Goal: Transaction & Acquisition: Subscribe to service/newsletter

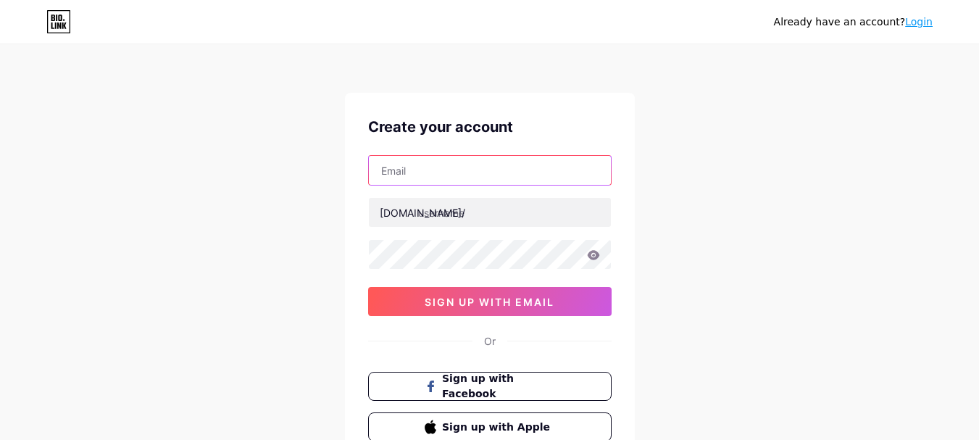
click at [451, 156] on input "text" at bounding box center [490, 170] width 242 height 29
paste input "garrettgendron.us@gmail.com Gr@27#2025o!"
drag, startPoint x: 528, startPoint y: 171, endPoint x: 736, endPoint y: 198, distance: 209.6
click at [756, 193] on div "Already have an account? Login Create your account garrettgendron.us@gmail.com …" at bounding box center [489, 277] width 979 height 554
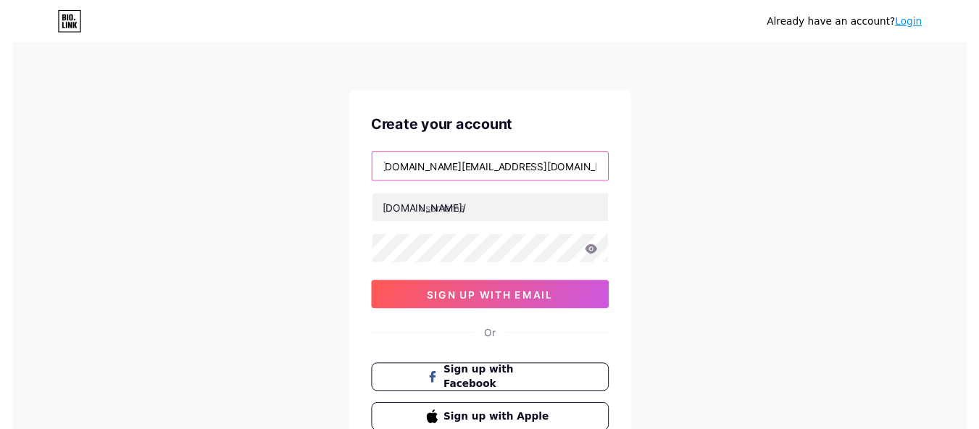
scroll to position [0, 0]
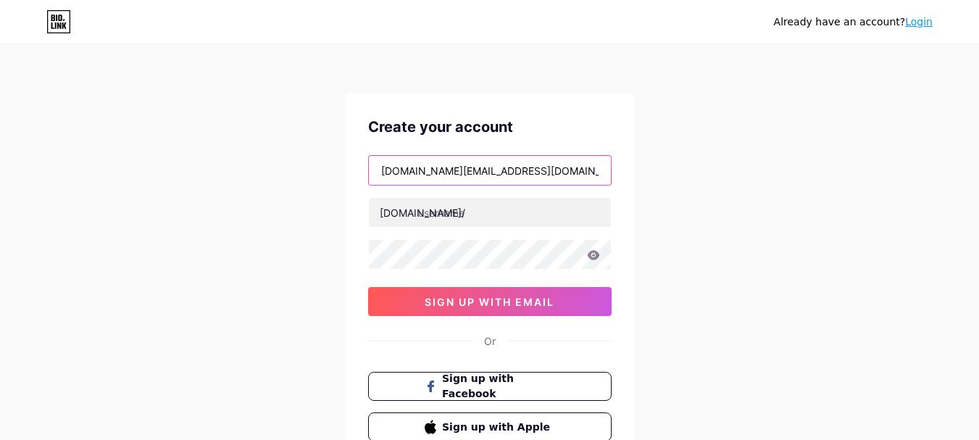
type input "[DOMAIN_NAME][EMAIL_ADDRESS][DOMAIN_NAME]"
click at [427, 167] on input "[DOMAIN_NAME][EMAIL_ADDRESS][DOMAIN_NAME]" at bounding box center [490, 170] width 242 height 29
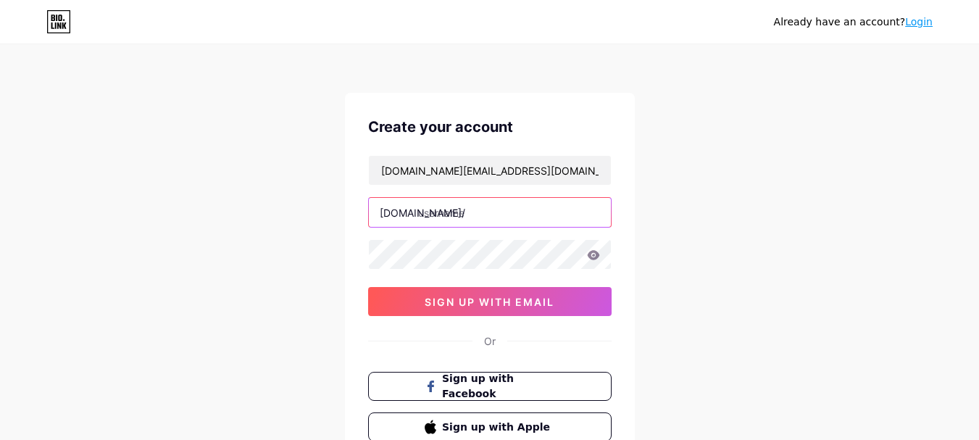
click at [473, 198] on input "text" at bounding box center [490, 212] width 242 height 29
paste input "garrettgendron"
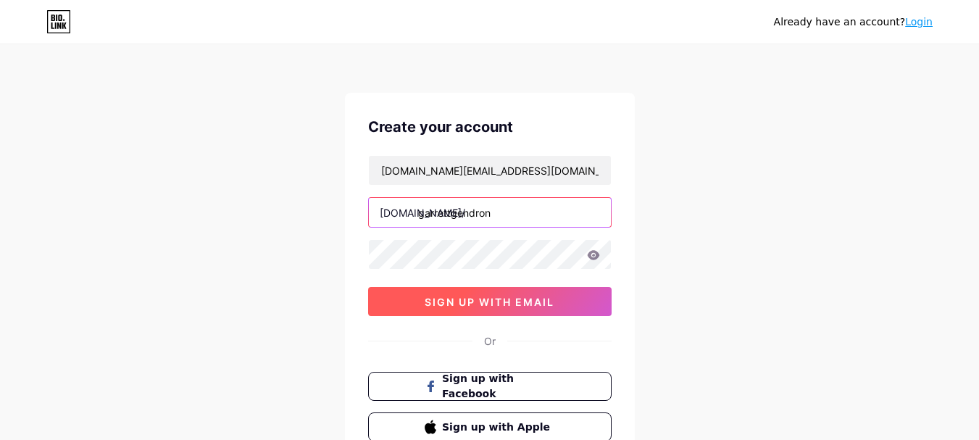
type input "garrettgendron"
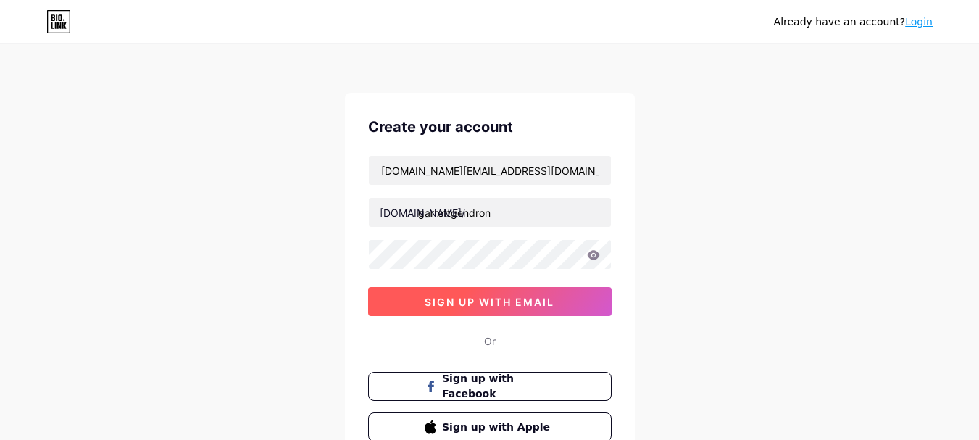
click at [475, 313] on button "sign up with email" at bounding box center [489, 301] width 243 height 29
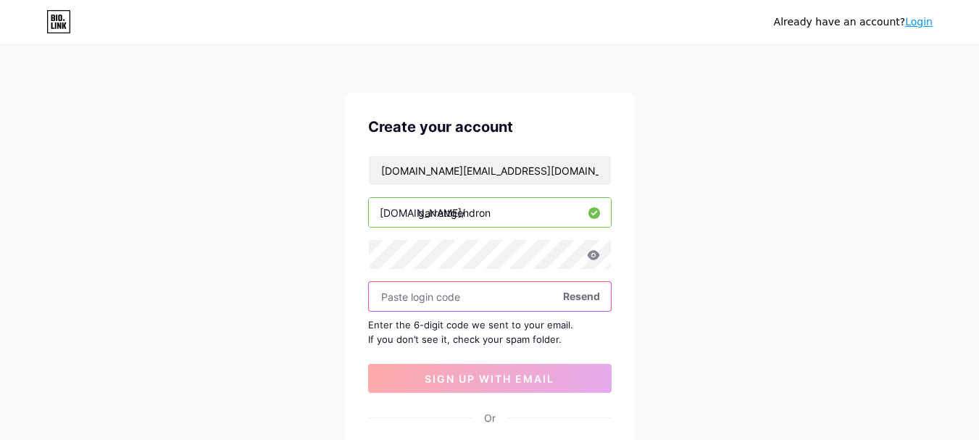
click at [466, 296] on input "text" at bounding box center [490, 296] width 242 height 29
paste input "580969"
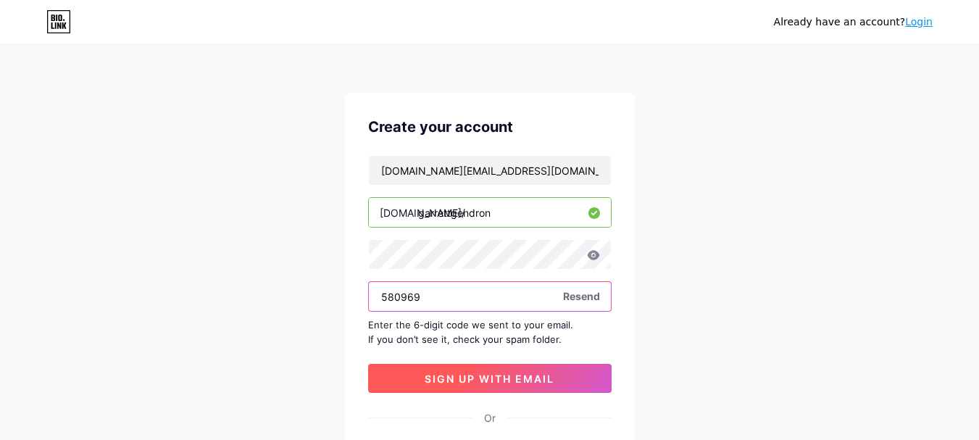
type input "580969"
click at [495, 378] on span "sign up with email" at bounding box center [490, 378] width 130 height 12
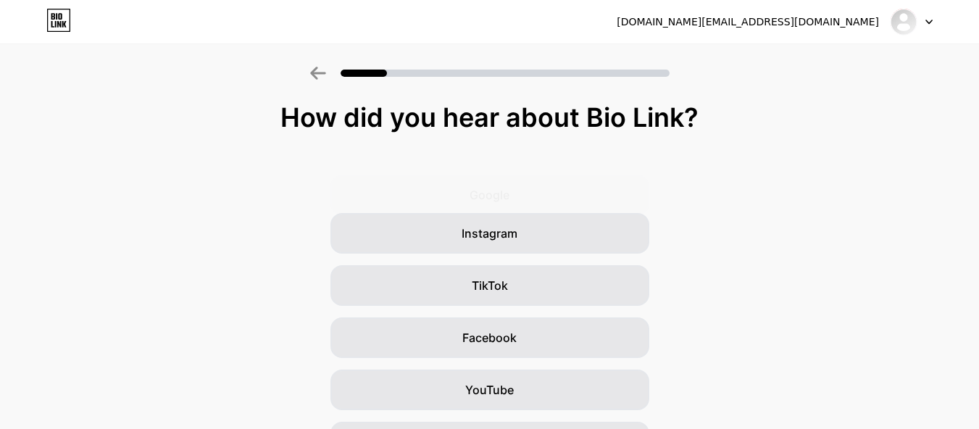
scroll to position [174, 0]
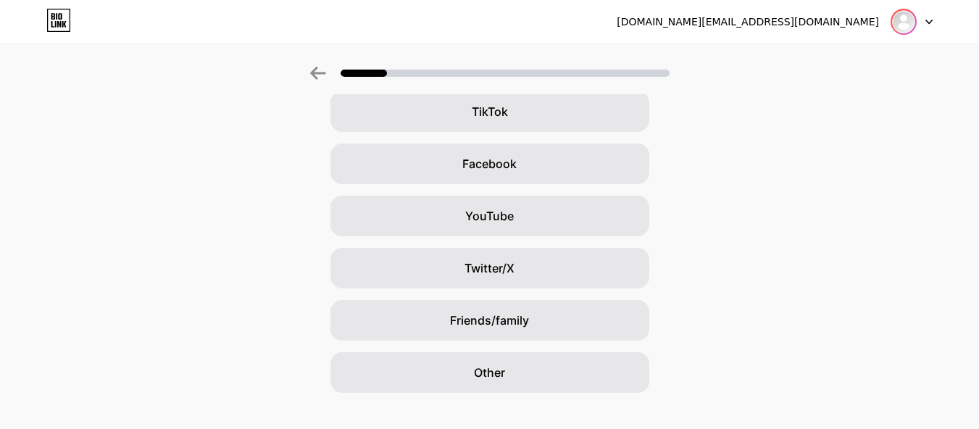
click at [898, 24] on img at bounding box center [903, 21] width 23 height 23
click at [893, 120] on div "Google Instagram TikTok Facebook YouTube Twitter/X Friends/family Other" at bounding box center [489, 190] width 979 height 406
click at [929, 20] on icon at bounding box center [928, 22] width 7 height 5
click at [824, 99] on div "Google Instagram TikTok Facebook YouTube Twitter/X Friends/family Other" at bounding box center [489, 190] width 979 height 406
click at [807, 13] on div "[DOMAIN_NAME][EMAIL_ADDRESS][DOMAIN_NAME]" at bounding box center [775, 22] width 316 height 26
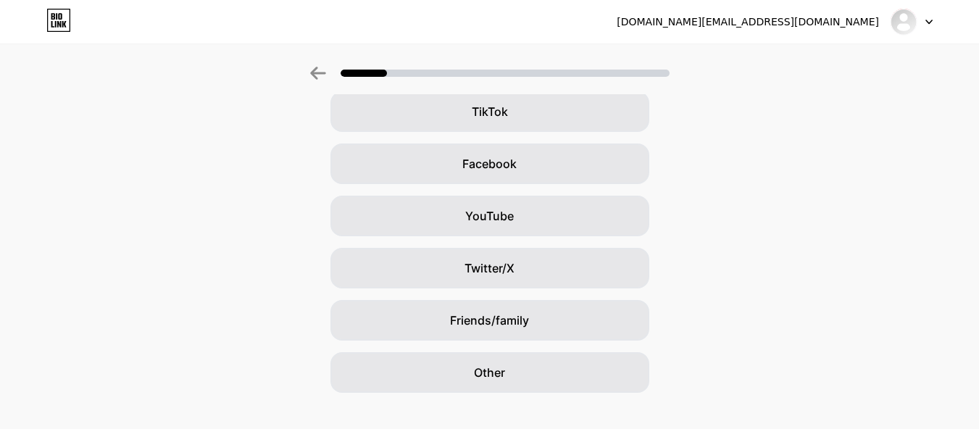
click at [794, 28] on div "[DOMAIN_NAME][EMAIL_ADDRESS][DOMAIN_NAME]" at bounding box center [748, 21] width 262 height 15
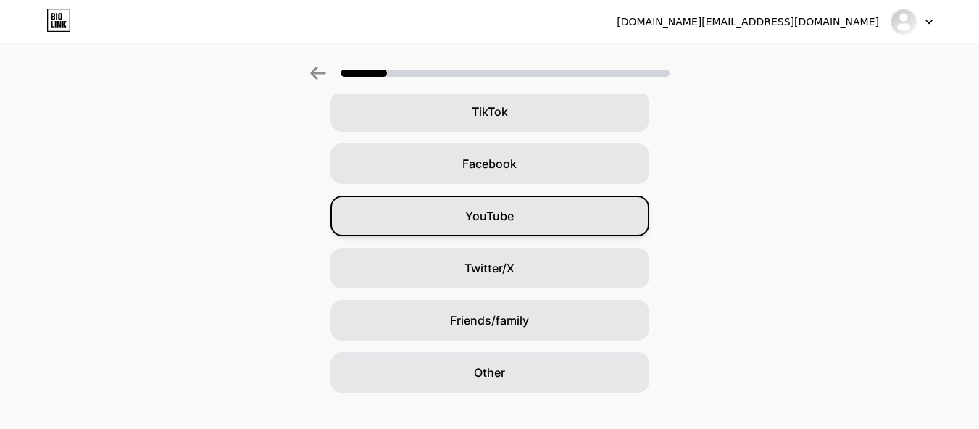
click at [499, 230] on div "YouTube" at bounding box center [489, 216] width 319 height 41
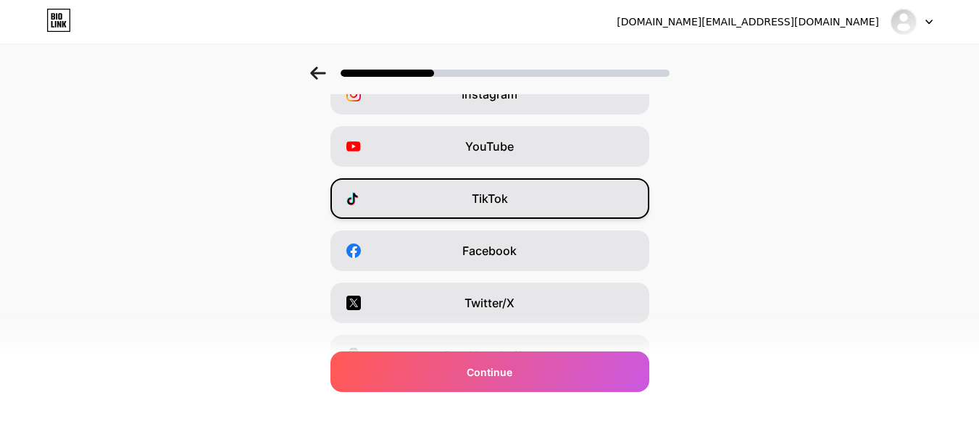
scroll to position [0, 0]
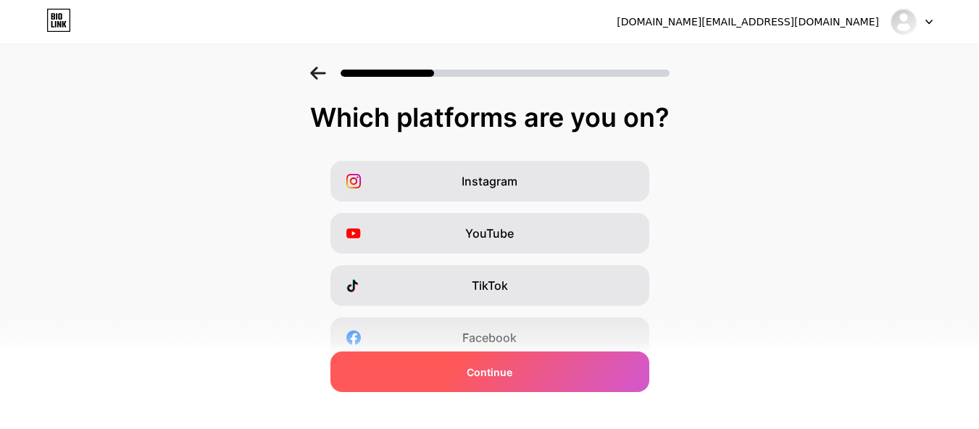
click at [501, 372] on span "Continue" at bounding box center [490, 371] width 46 height 15
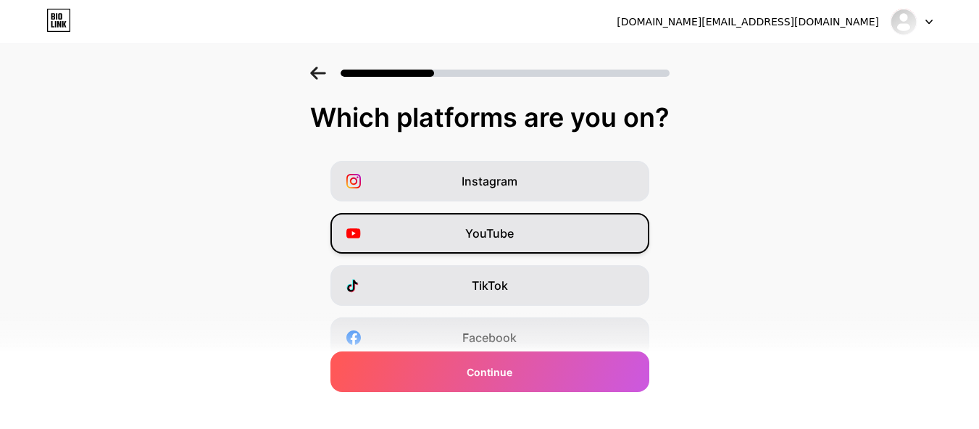
click at [517, 244] on div "YouTube" at bounding box center [489, 233] width 319 height 41
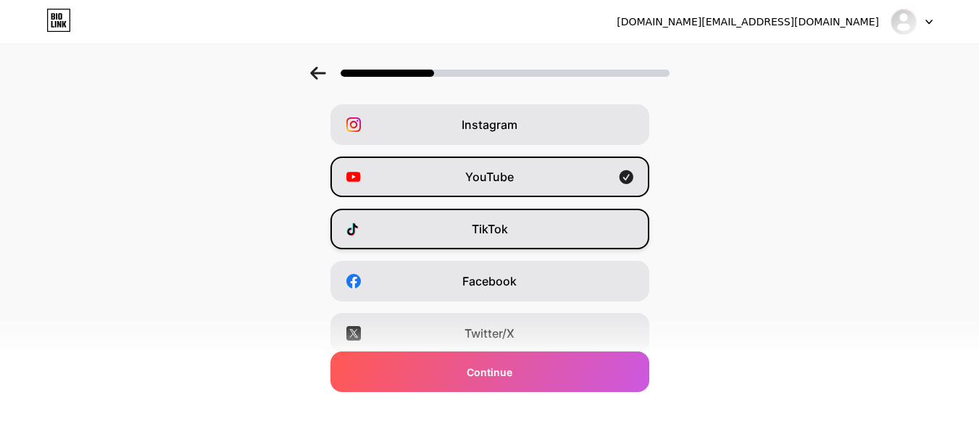
scroll to position [87, 0]
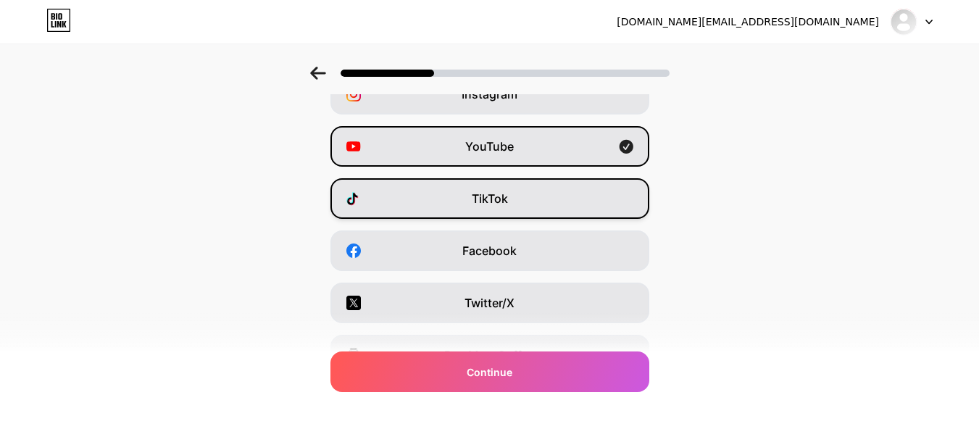
click at [520, 214] on div "TikTok" at bounding box center [489, 198] width 319 height 41
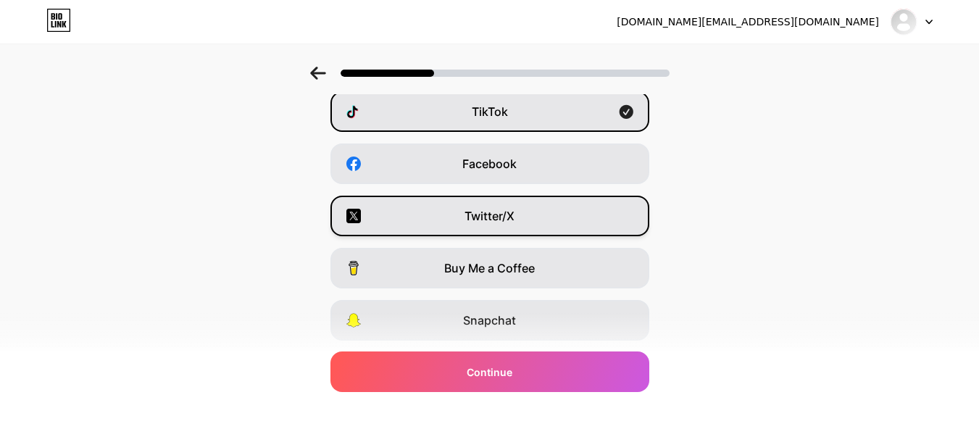
click at [507, 213] on span "Twitter/X" at bounding box center [489, 215] width 50 height 17
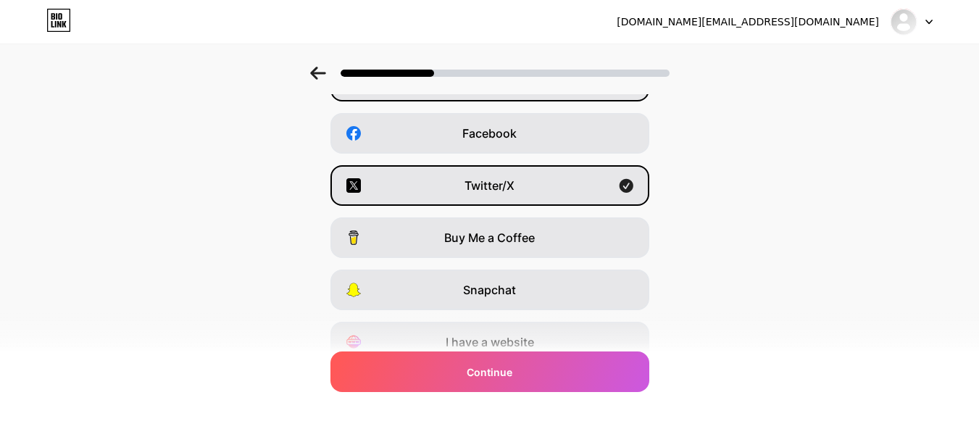
scroll to position [174, 0]
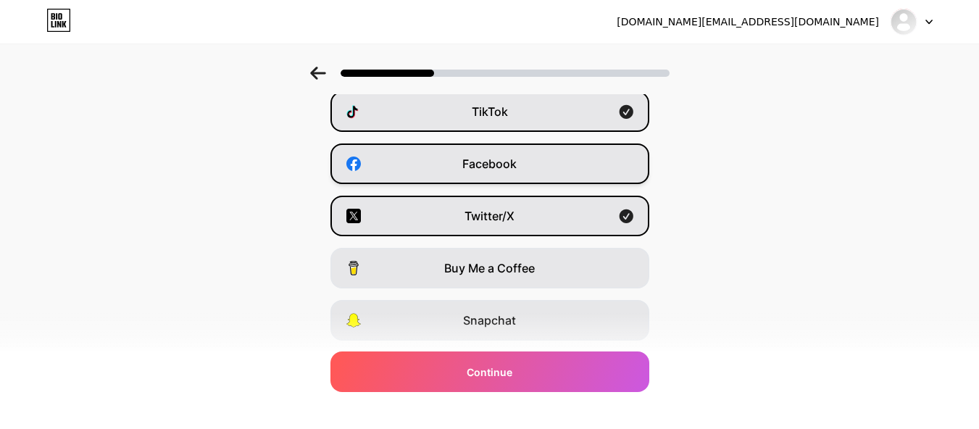
click at [517, 168] on span "Facebook" at bounding box center [489, 163] width 54 height 17
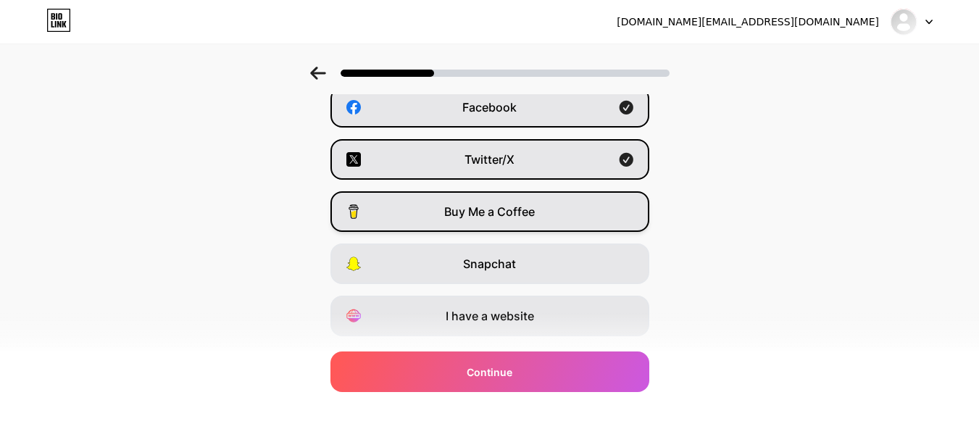
scroll to position [268, 0]
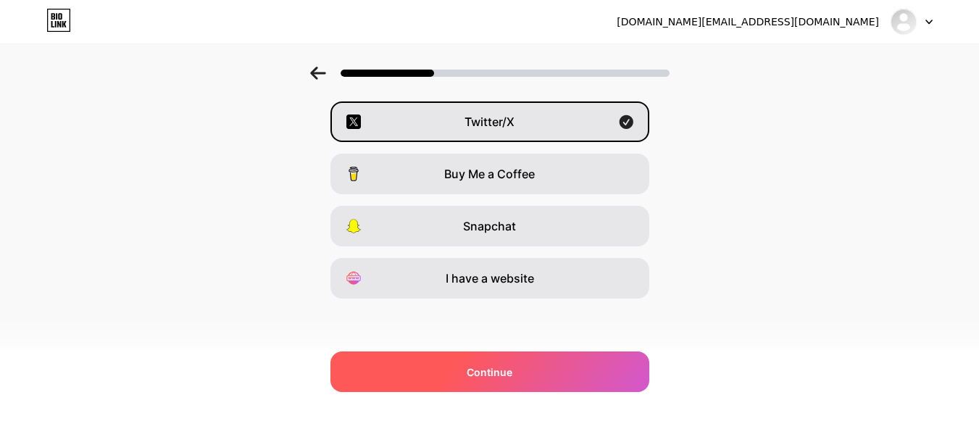
click at [518, 370] on div "Continue" at bounding box center [489, 371] width 319 height 41
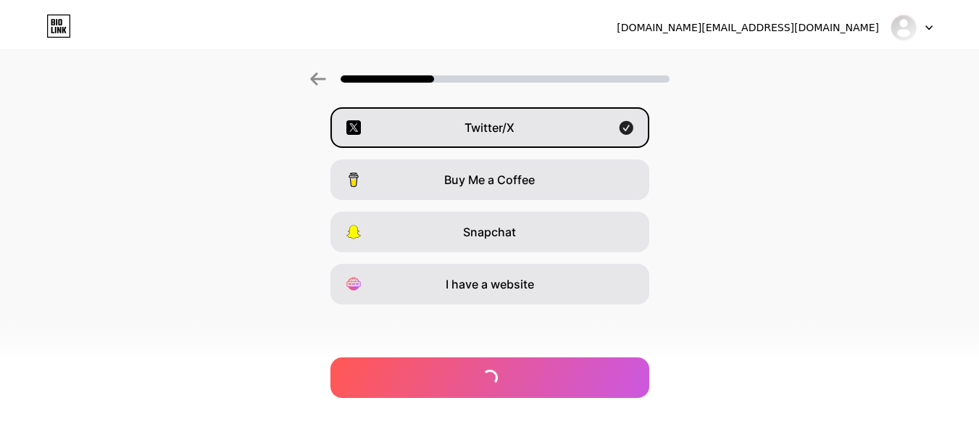
scroll to position [0, 0]
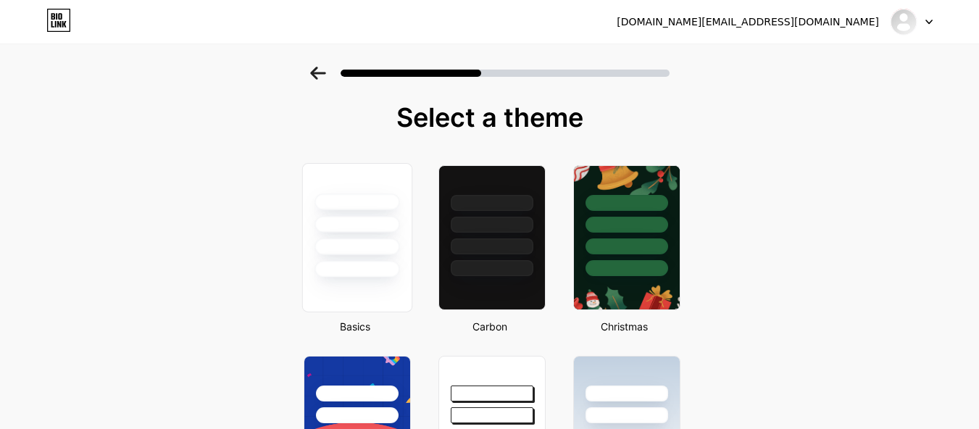
click at [351, 270] on div at bounding box center [356, 269] width 85 height 17
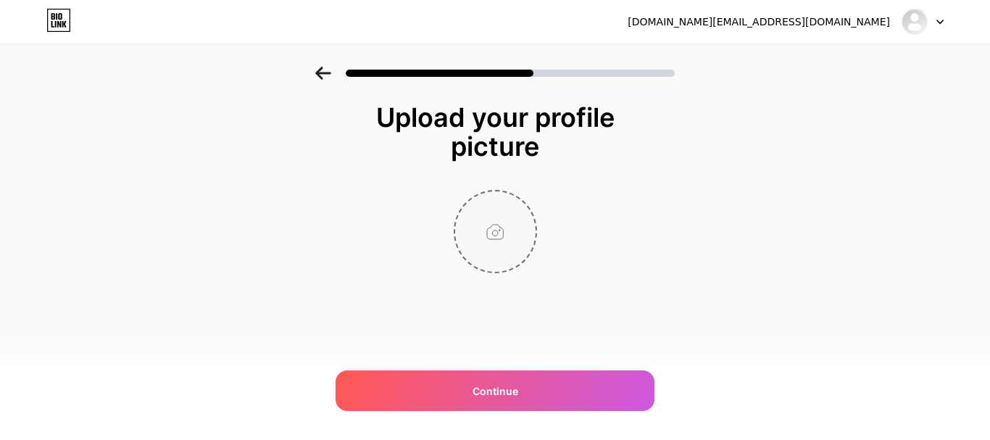
click at [500, 224] on input "file" at bounding box center [495, 231] width 80 height 80
type input "C:\fakepath\6864deae844042_05918418.jpg"
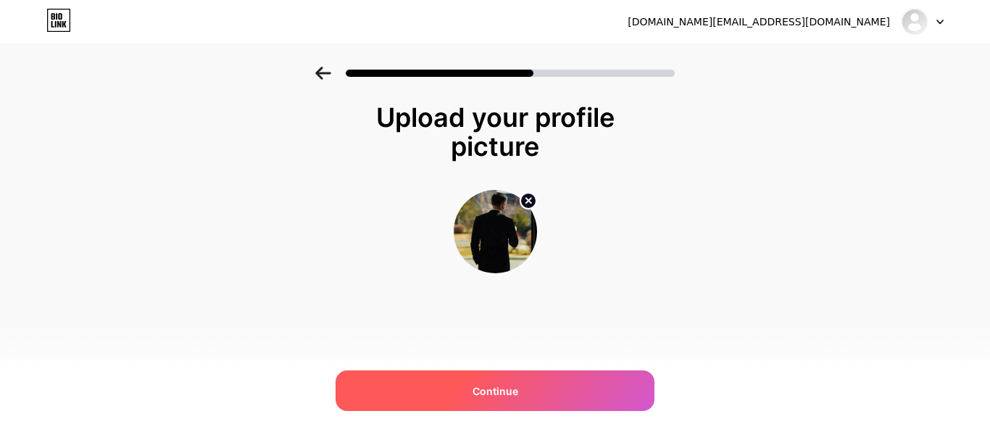
click at [524, 399] on div "Continue" at bounding box center [494, 390] width 319 height 41
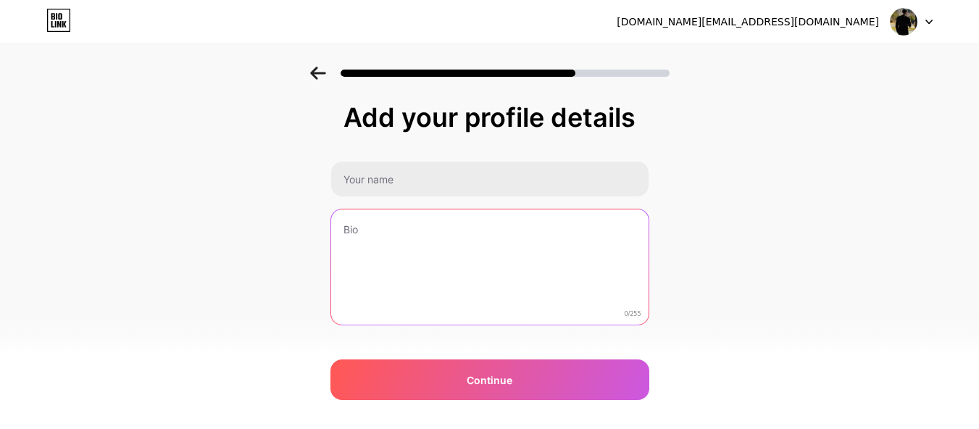
click at [519, 234] on textarea at bounding box center [489, 267] width 317 height 117
paste textarea "1.Garrett Gendron brings hands-on experience in logistics, sales development, a…"
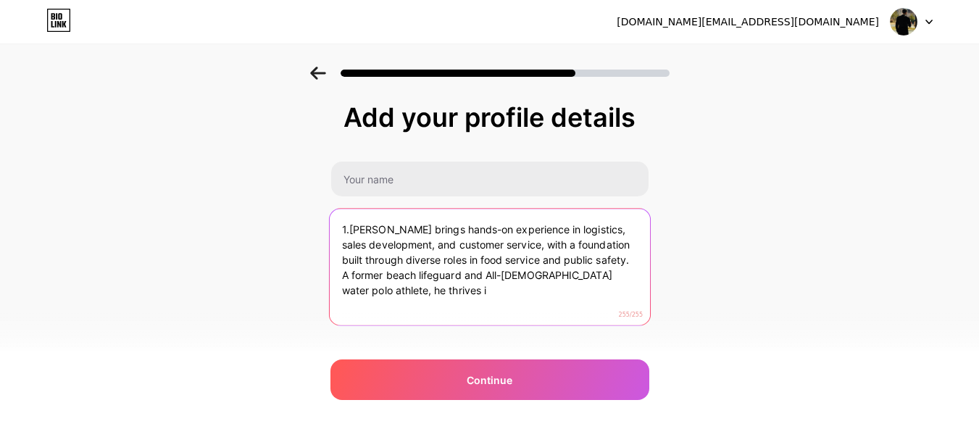
drag, startPoint x: 354, startPoint y: 231, endPoint x: 339, endPoint y: 221, distance: 18.3
click at [339, 221] on textarea "1.Garrett Gendron brings hands-on experience in logistics, sales development, a…" at bounding box center [489, 268] width 320 height 118
click at [658, 333] on div "Add your profile details Garrett Gendron brings hands-on experience in logistic…" at bounding box center [489, 232] width 979 height 331
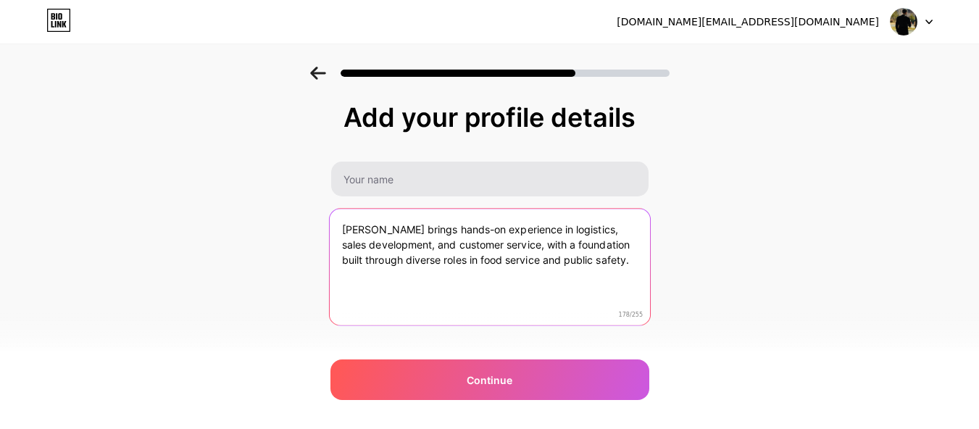
type textarea "Garrett Gendron brings hands-on experience in logistics, sales development, and…"
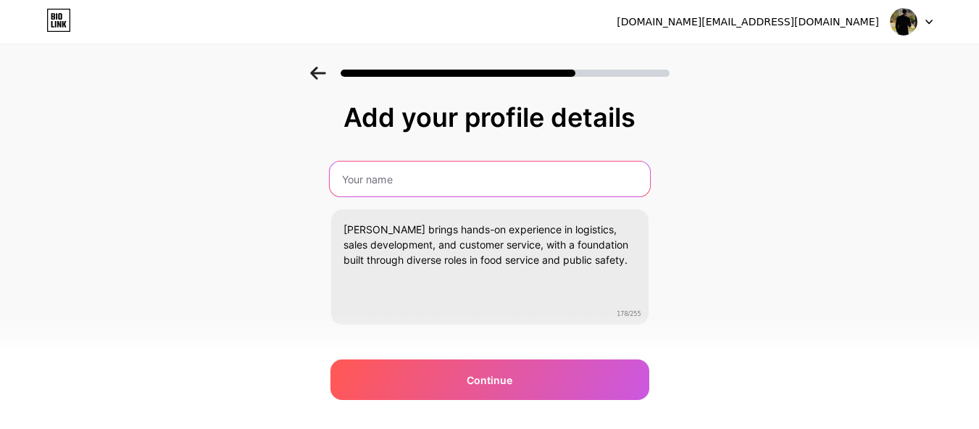
click at [424, 167] on input "text" at bounding box center [489, 179] width 320 height 35
paste input "Garrett Gendron"
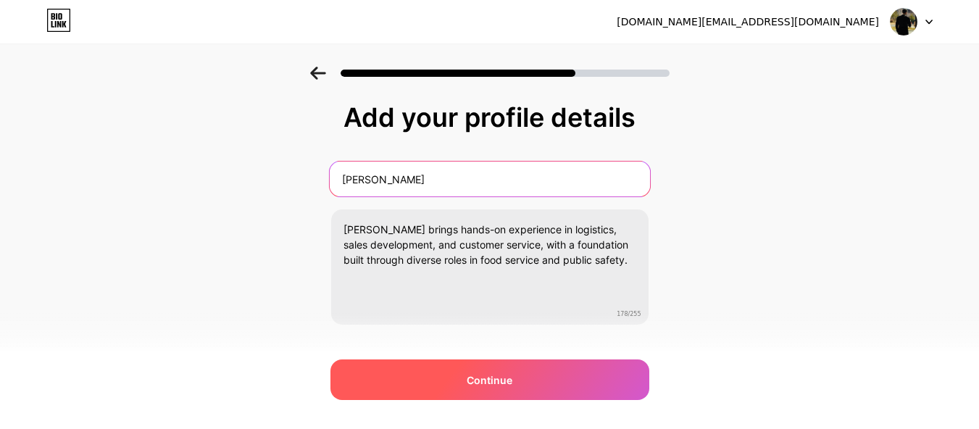
type input "Garrett Gendron"
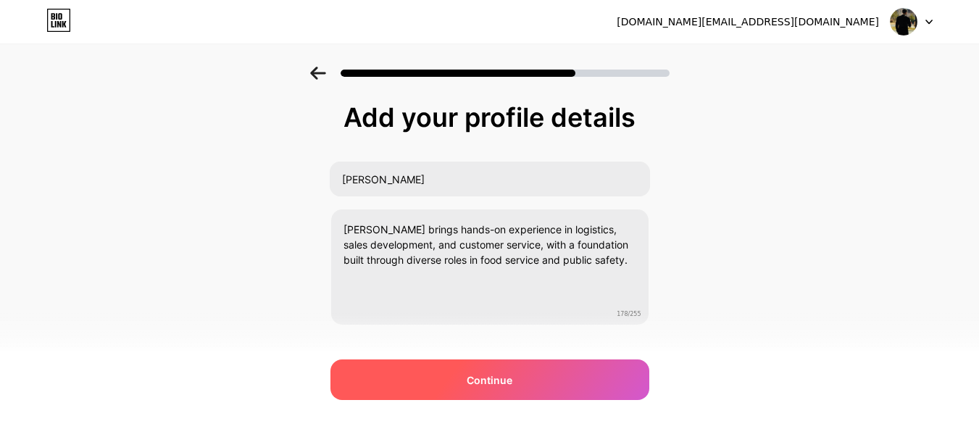
click at [500, 379] on span "Continue" at bounding box center [490, 379] width 46 height 15
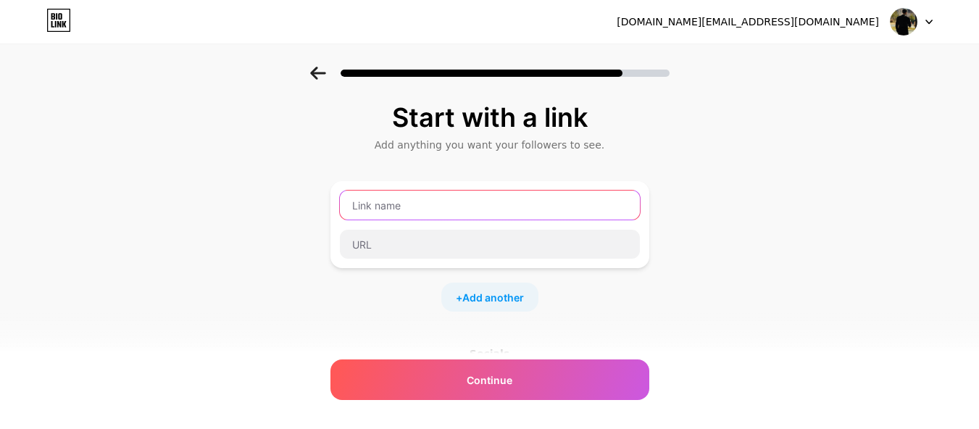
click at [415, 207] on input "text" at bounding box center [490, 205] width 300 height 29
paste input "https://solo.to/garrettgendron"
type input "https://solo.to/garrettgendron"
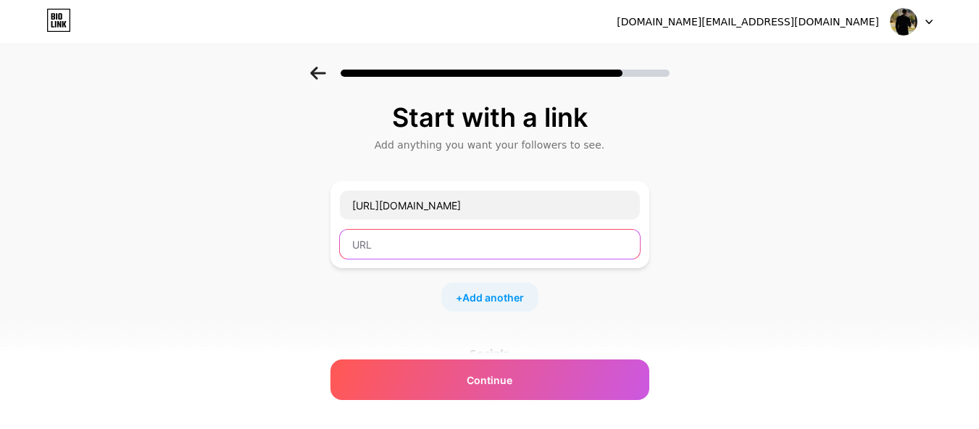
click at [389, 251] on input "text" at bounding box center [490, 244] width 300 height 29
paste input "Garrett Gendron"
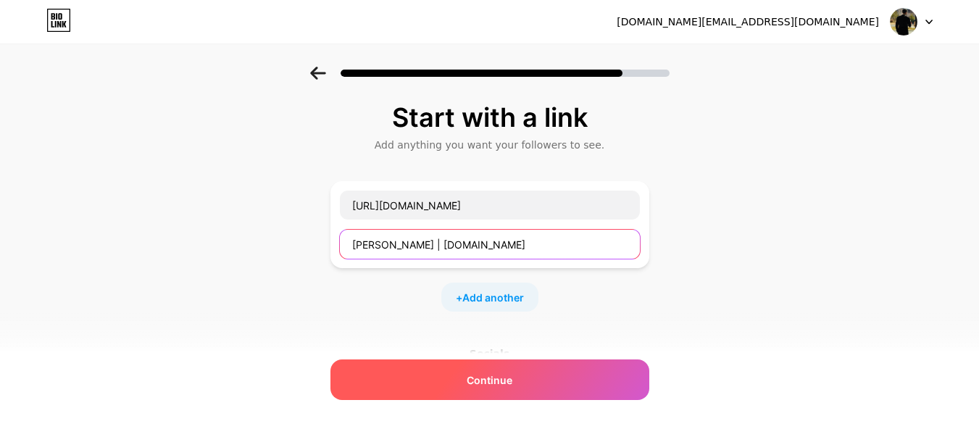
type input "Garrett Gendron | Solo.to"
click at [540, 382] on div "Continue" at bounding box center [489, 379] width 319 height 41
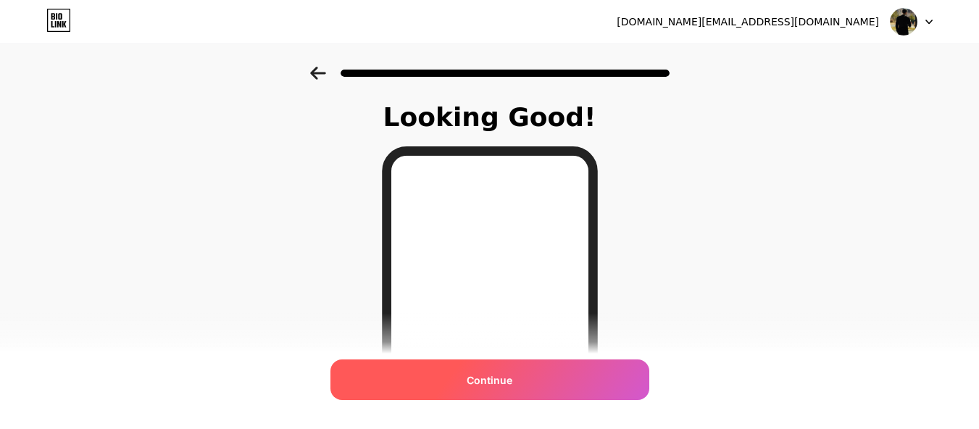
click at [481, 379] on span "Continue" at bounding box center [490, 379] width 46 height 15
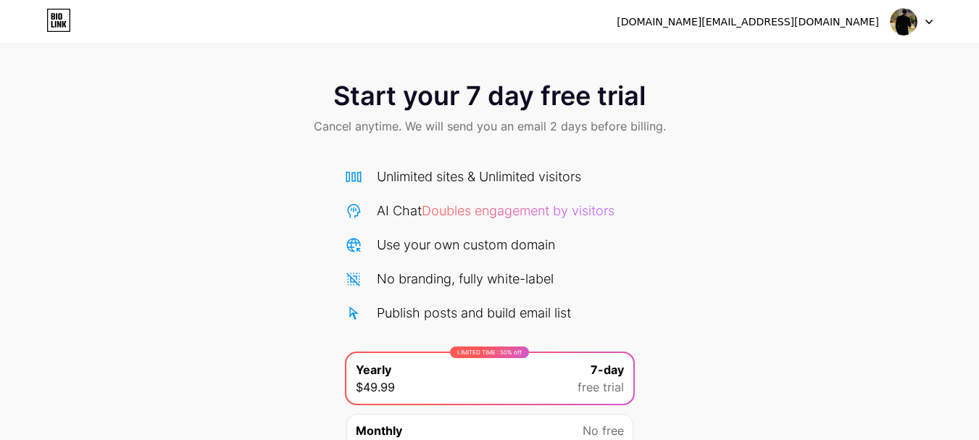
click at [891, 20] on img at bounding box center [904, 22] width 28 height 28
click at [782, 182] on div "Start your 7 day free trial Cancel anytime. We will send you an email 2 days be…" at bounding box center [489, 296] width 979 height 459
click at [60, 17] on icon at bounding box center [58, 20] width 25 height 23
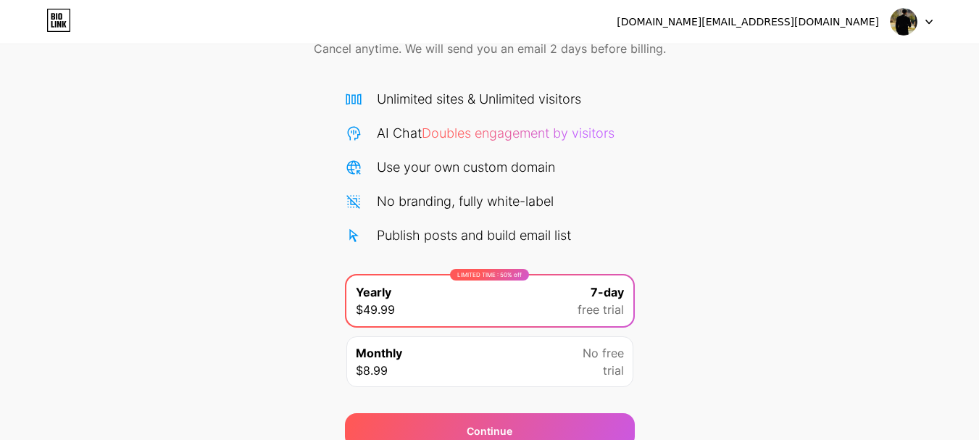
scroll to position [143, 0]
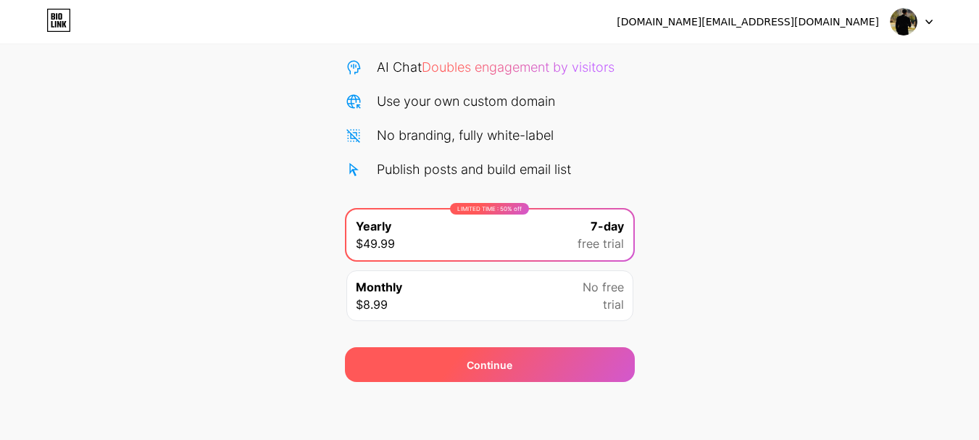
click at [466, 367] on div "Continue" at bounding box center [490, 364] width 290 height 35
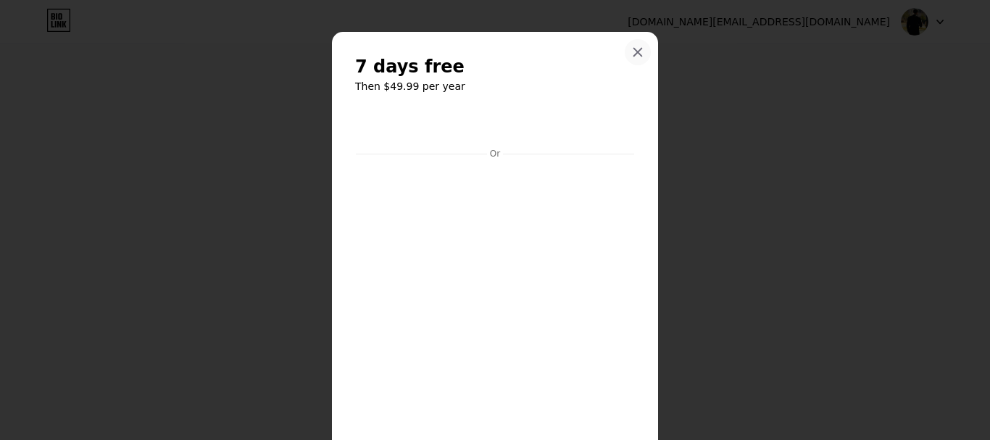
click at [632, 48] on icon at bounding box center [638, 52] width 12 height 12
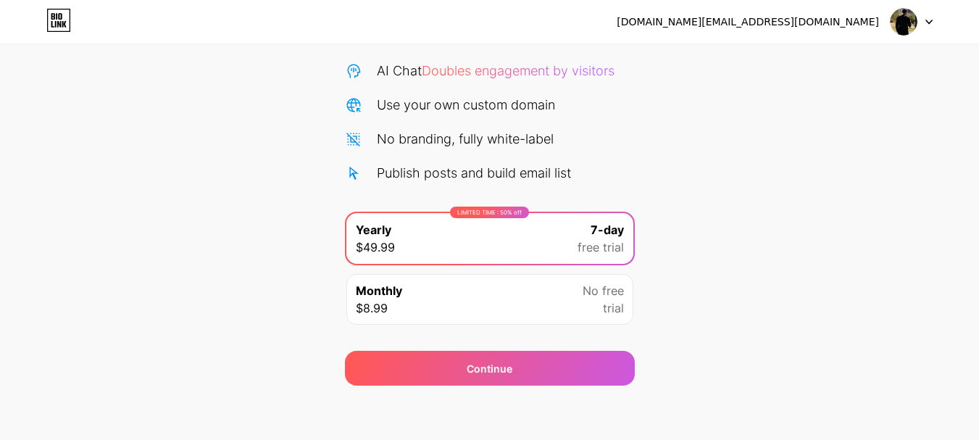
scroll to position [143, 0]
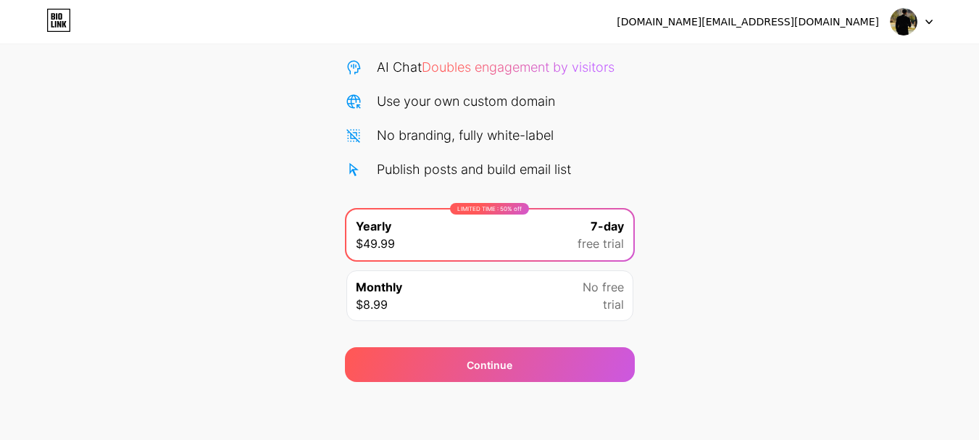
click at [606, 295] on span "No free" at bounding box center [602, 286] width 41 height 17
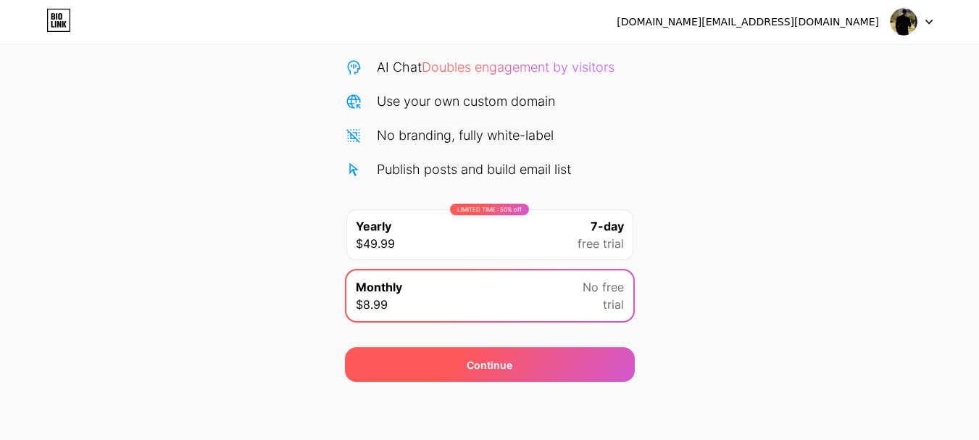
click at [570, 363] on div "Continue" at bounding box center [490, 364] width 290 height 35
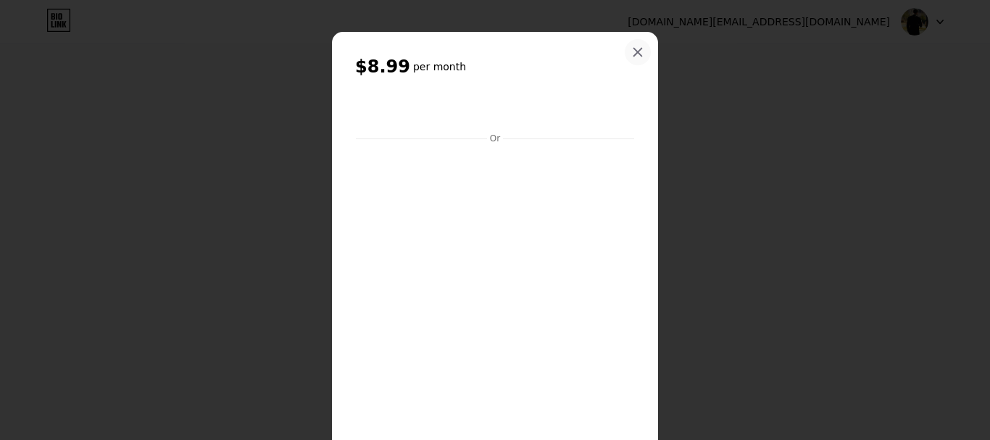
click at [635, 51] on icon at bounding box center [638, 52] width 12 height 12
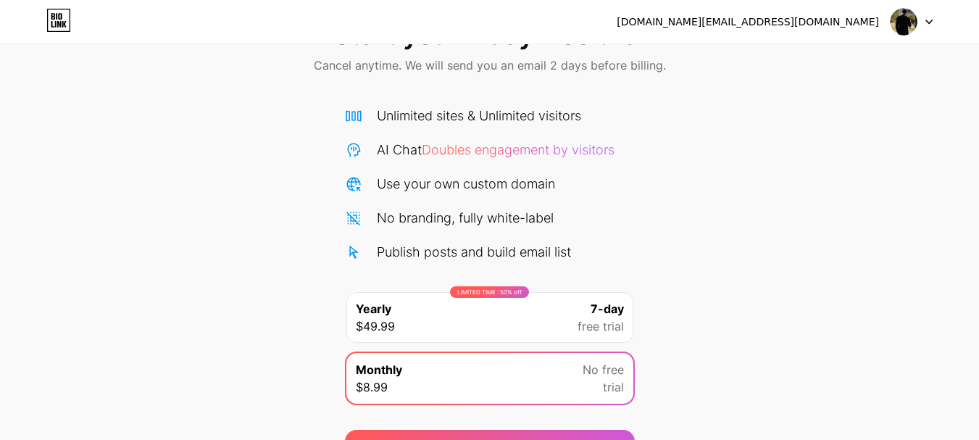
scroll to position [0, 0]
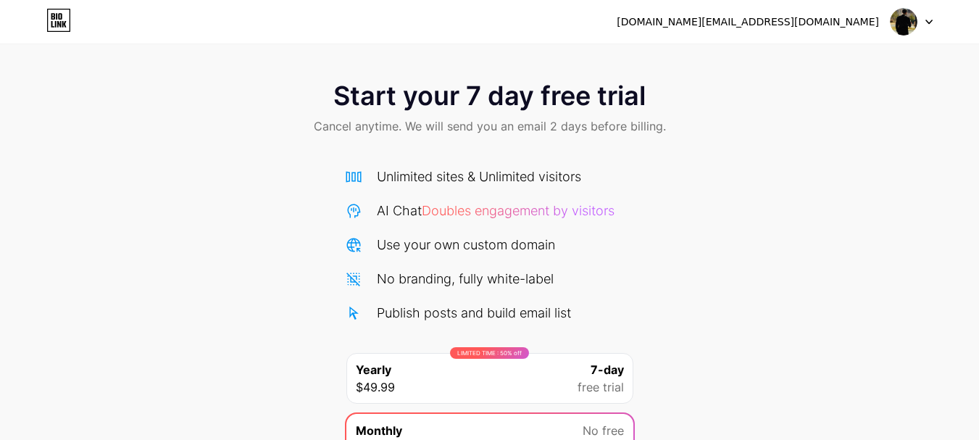
click at [927, 24] on icon at bounding box center [928, 22] width 7 height 5
click at [860, 106] on div "Start your 7 day free trial Cancel anytime. We will send you an email 2 days be…" at bounding box center [489, 109] width 979 height 85
click at [887, 27] on div "[DOMAIN_NAME][EMAIL_ADDRESS][DOMAIN_NAME]" at bounding box center [775, 22] width 316 height 26
click at [904, 24] on img at bounding box center [904, 22] width 28 height 28
click at [808, 152] on div "Start your 7 day free trial Cancel anytime. We will send you an email 2 days be…" at bounding box center [489, 296] width 979 height 459
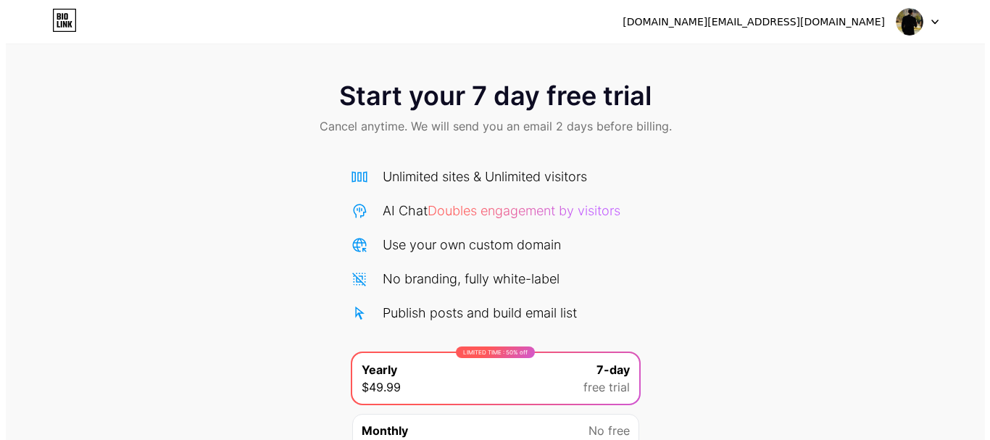
scroll to position [143, 0]
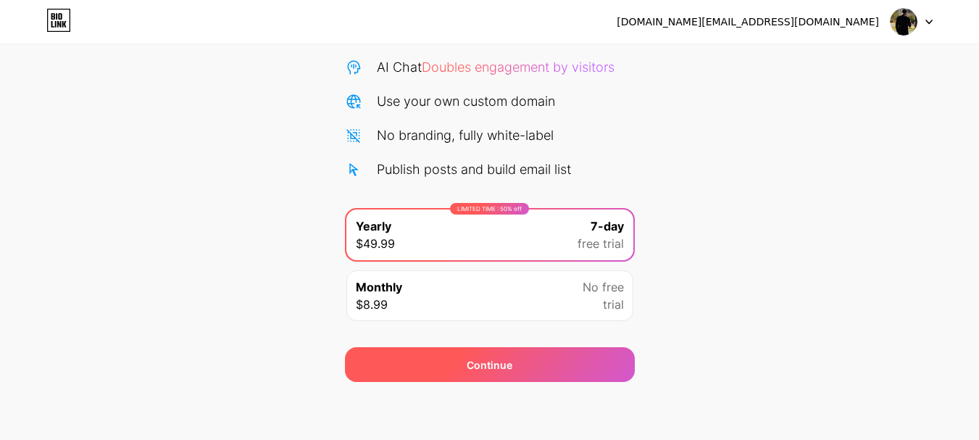
click at [523, 377] on div "Continue" at bounding box center [490, 364] width 290 height 35
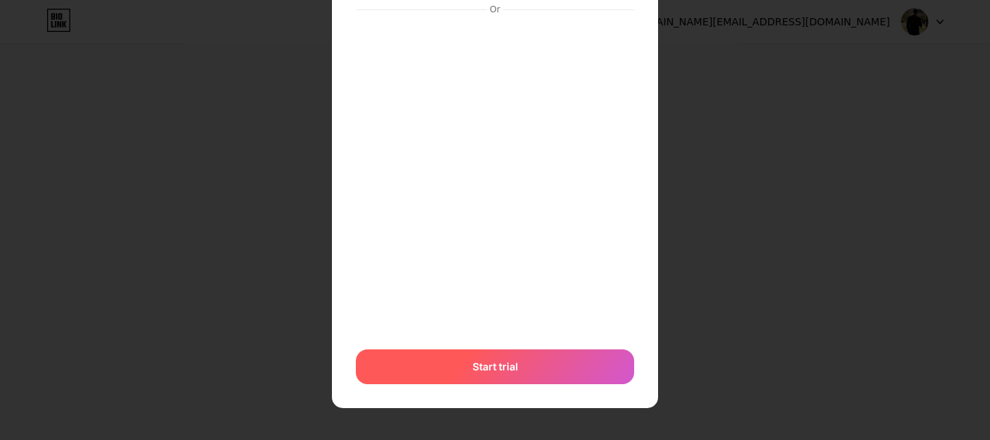
click at [503, 361] on span "Start trial" at bounding box center [495, 366] width 46 height 15
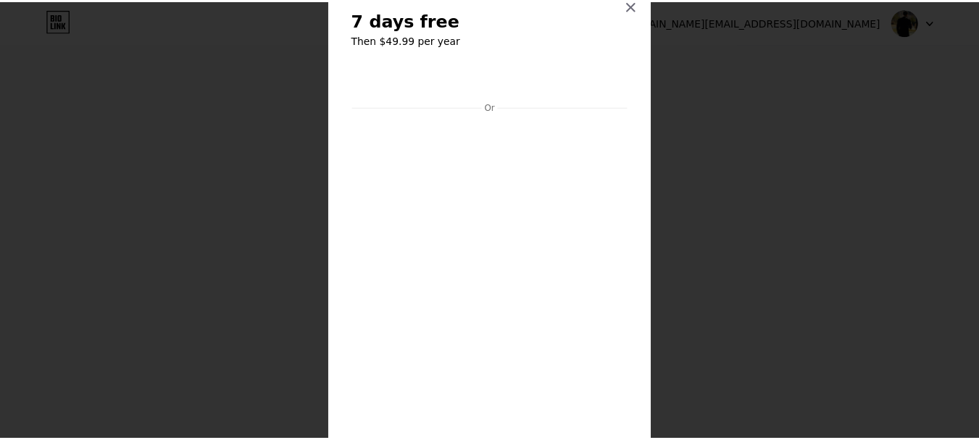
scroll to position [0, 0]
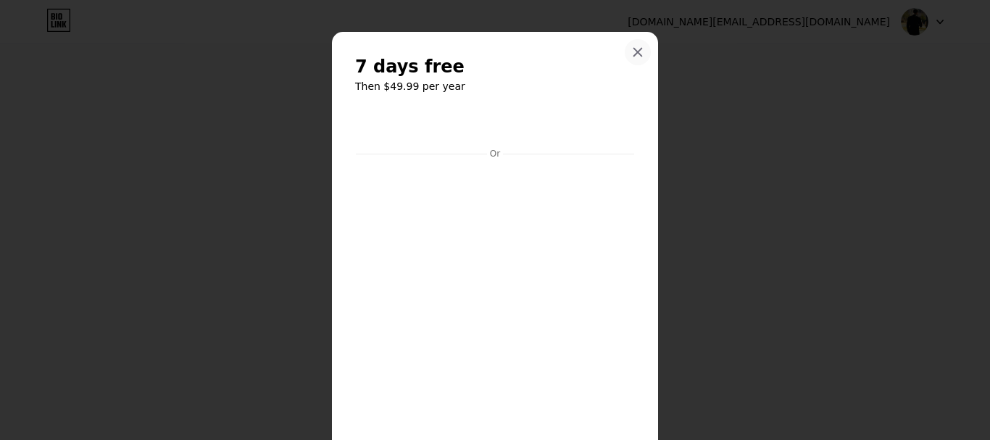
click at [632, 47] on icon at bounding box center [638, 52] width 12 height 12
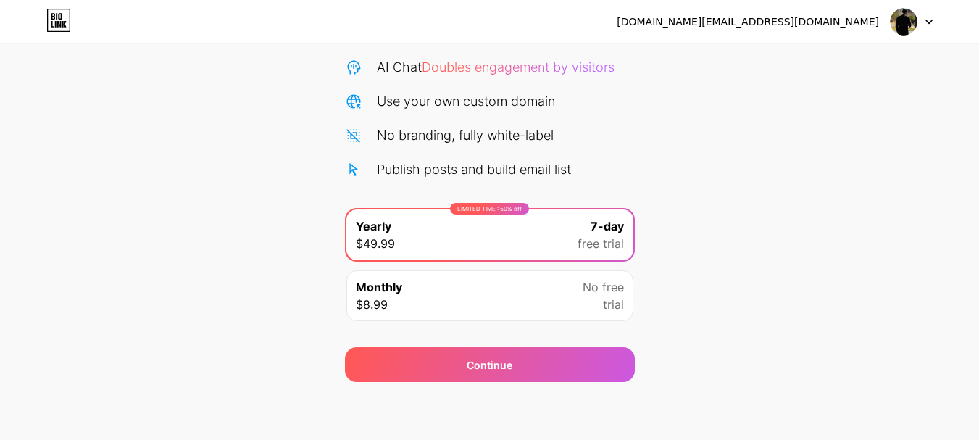
click at [906, 27] on img at bounding box center [904, 22] width 28 height 28
click at [841, 58] on li "Logout" at bounding box center [842, 59] width 180 height 39
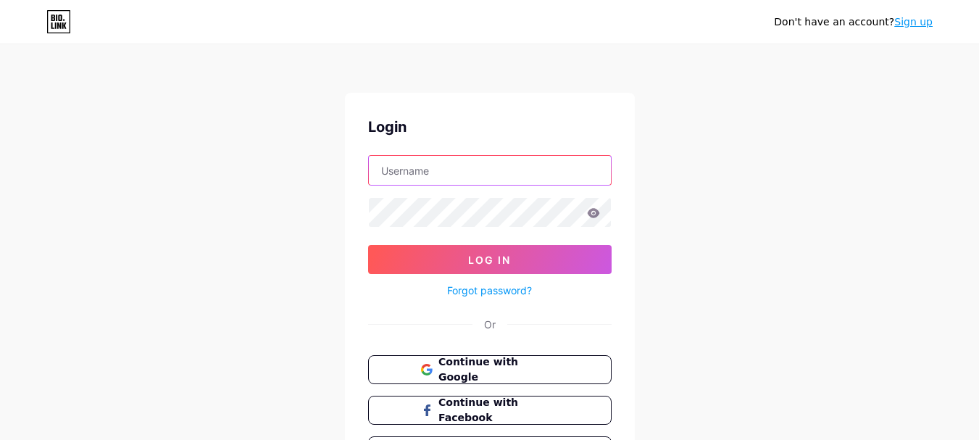
click at [441, 158] on input "text" at bounding box center [490, 170] width 242 height 29
paste input "garrettgendron"
type input "garrettgendron"
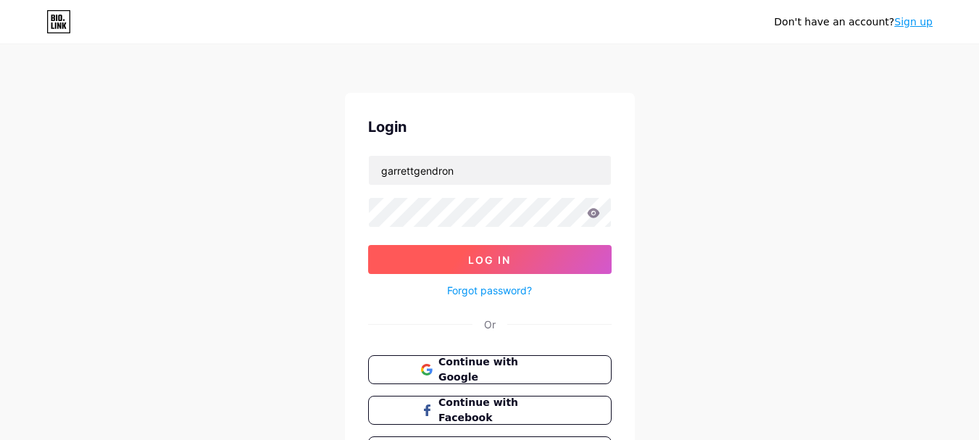
click at [477, 266] on button "Log In" at bounding box center [489, 259] width 243 height 29
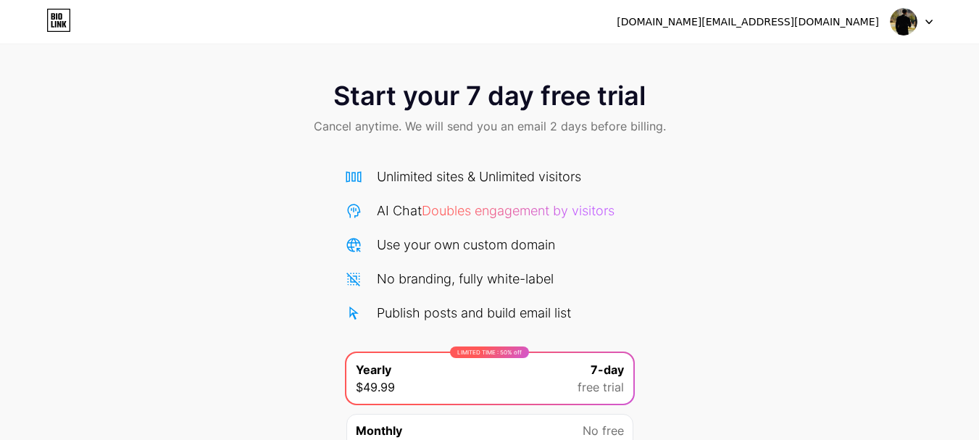
click at [931, 13] on div at bounding box center [911, 22] width 42 height 26
click at [827, 25] on div "[DOMAIN_NAME][EMAIL_ADDRESS][DOMAIN_NAME]" at bounding box center [748, 21] width 262 height 15
click at [679, 232] on div "Start your 7 day free trial Cancel anytime. We will send you an email 2 days be…" at bounding box center [489, 296] width 979 height 459
click at [69, 20] on icon at bounding box center [58, 20] width 25 height 23
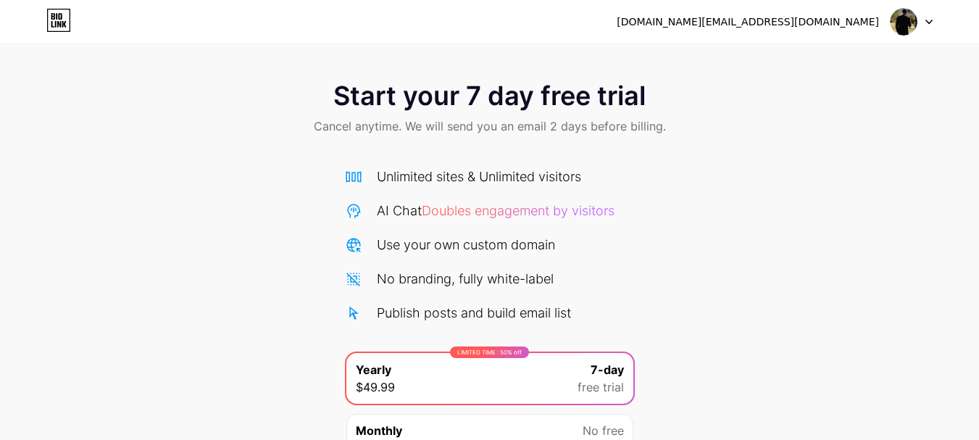
click at [858, 19] on div "[DOMAIN_NAME][EMAIL_ADDRESS][DOMAIN_NAME]" at bounding box center [748, 21] width 262 height 15
click at [934, 15] on div "[DOMAIN_NAME][EMAIL_ADDRESS][DOMAIN_NAME] Logout" at bounding box center [489, 22] width 979 height 26
click at [933, 15] on div "[DOMAIN_NAME][EMAIL_ADDRESS][DOMAIN_NAME] Logout" at bounding box center [489, 22] width 979 height 26
click at [930, 18] on div at bounding box center [911, 22] width 42 height 26
click at [851, 59] on li "Logout" at bounding box center [842, 59] width 180 height 39
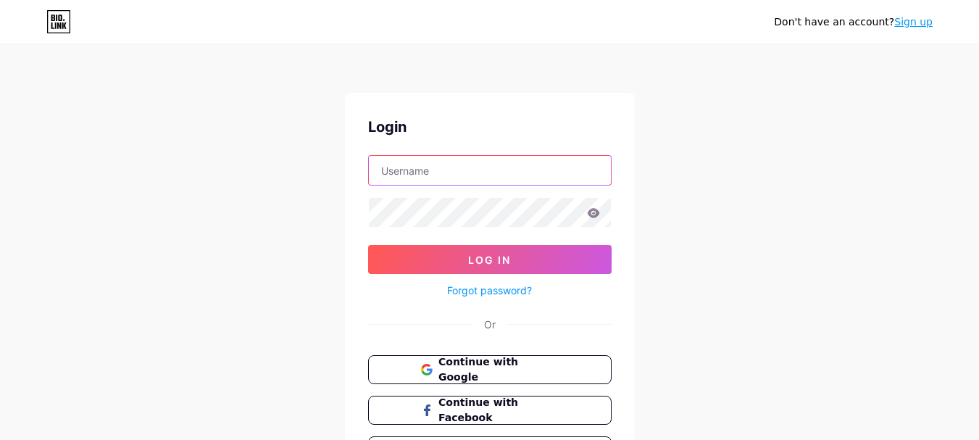
click at [428, 180] on input "text" at bounding box center [490, 170] width 242 height 29
type input "[DOMAIN_NAME][EMAIL_ADDRESS][DOMAIN_NAME]"
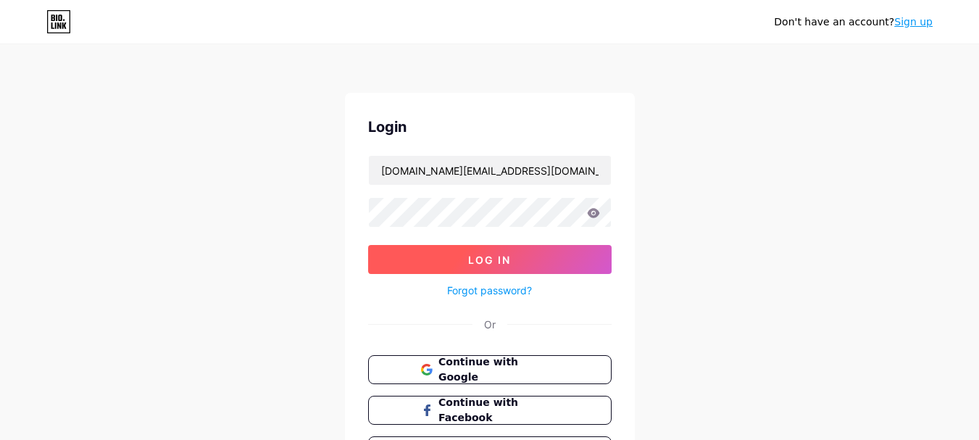
click at [441, 266] on button "Log In" at bounding box center [489, 259] width 243 height 29
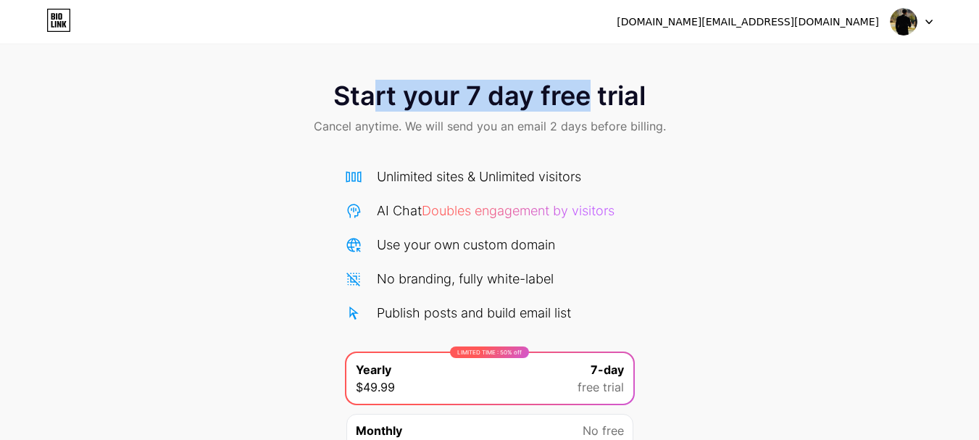
drag, startPoint x: 373, startPoint y: 94, endPoint x: 584, endPoint y: 96, distance: 210.8
click at [584, 96] on span "Start your 7 day free trial" at bounding box center [489, 95] width 312 height 29
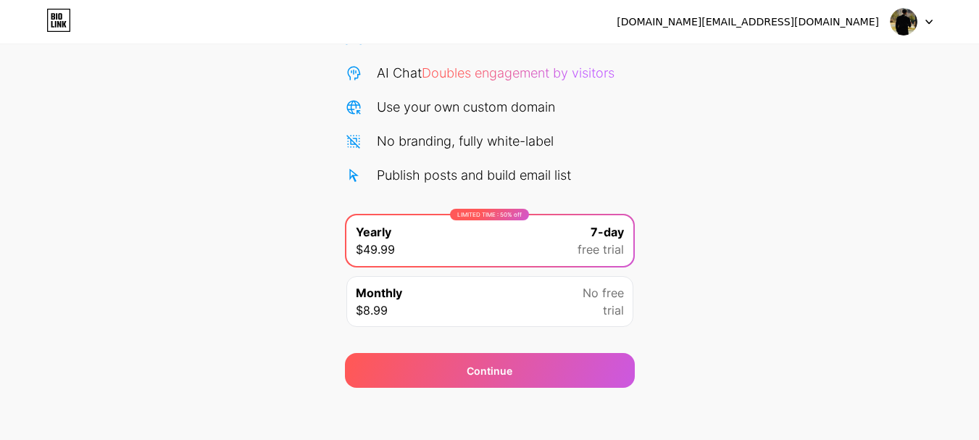
scroll to position [143, 0]
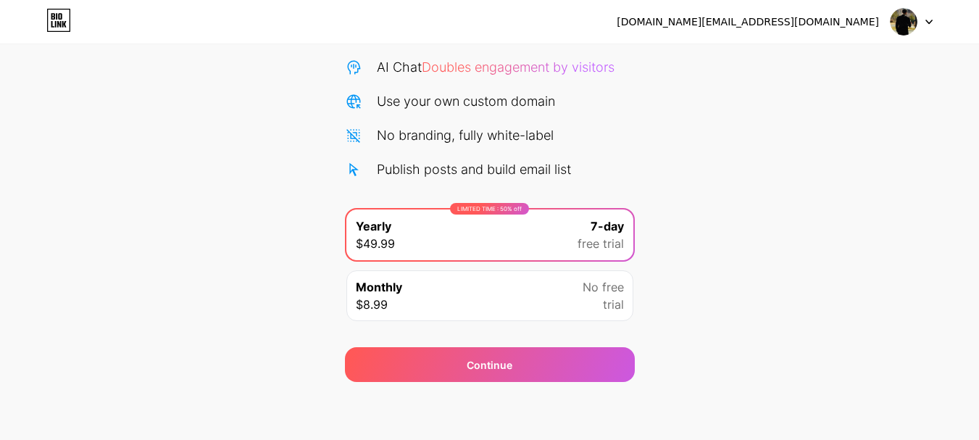
click at [501, 298] on div "Monthly $8.99 No free trial" at bounding box center [489, 295] width 287 height 51
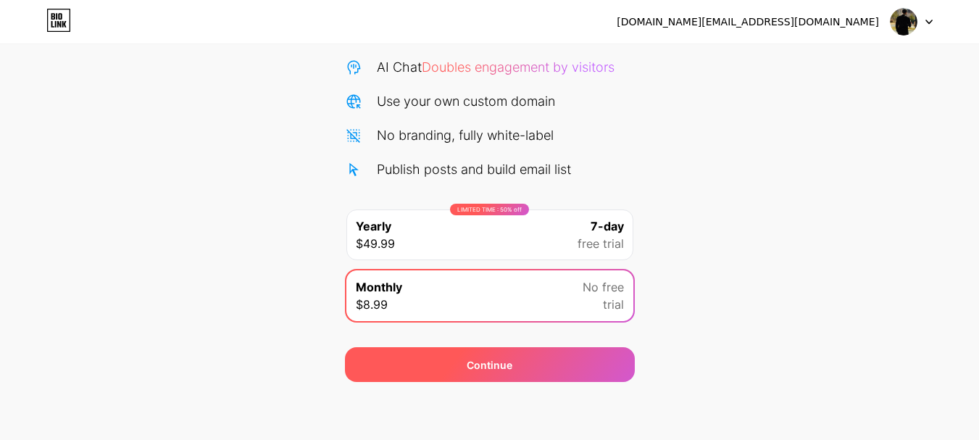
click at [531, 369] on div "Continue" at bounding box center [490, 364] width 290 height 35
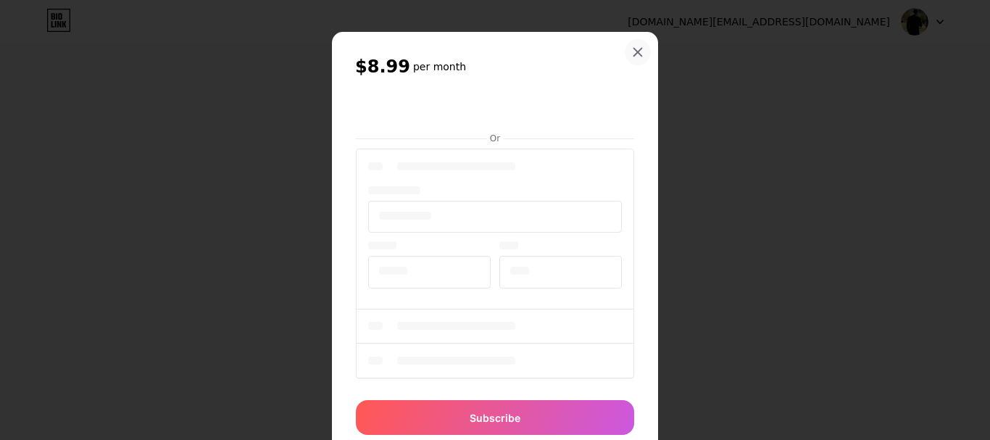
click at [631, 46] on div at bounding box center [637, 52] width 26 height 26
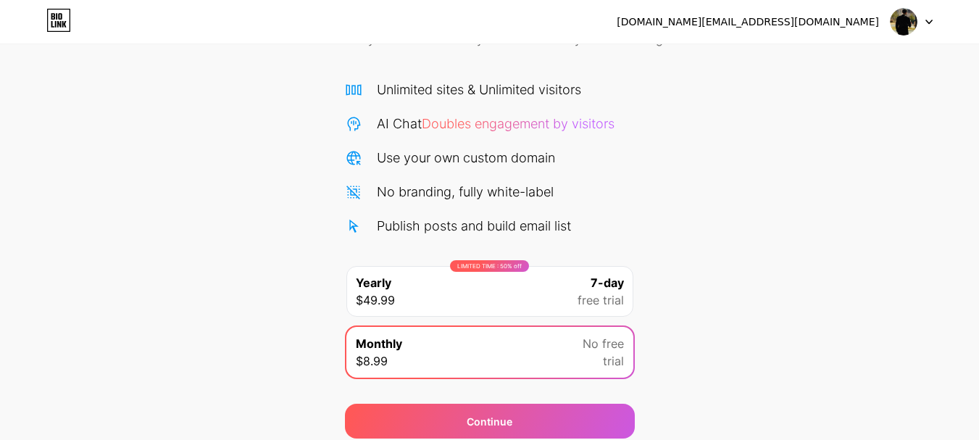
scroll to position [57, 0]
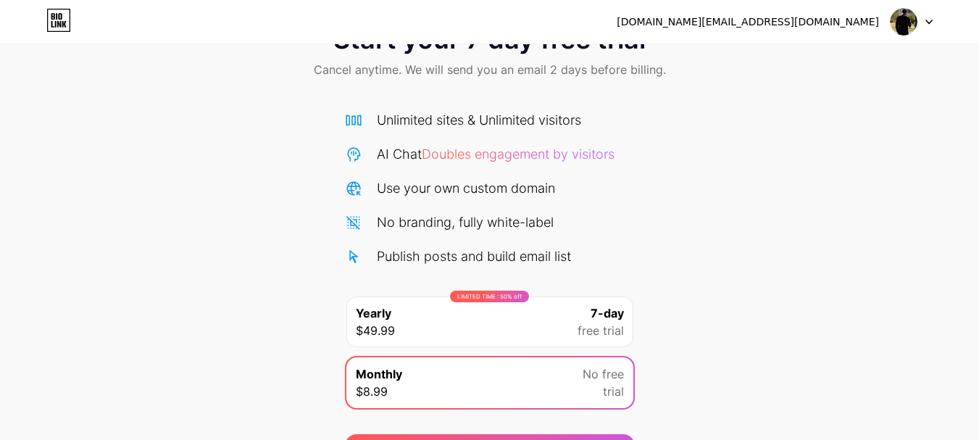
click at [602, 313] on span "7-day" at bounding box center [606, 312] width 33 height 17
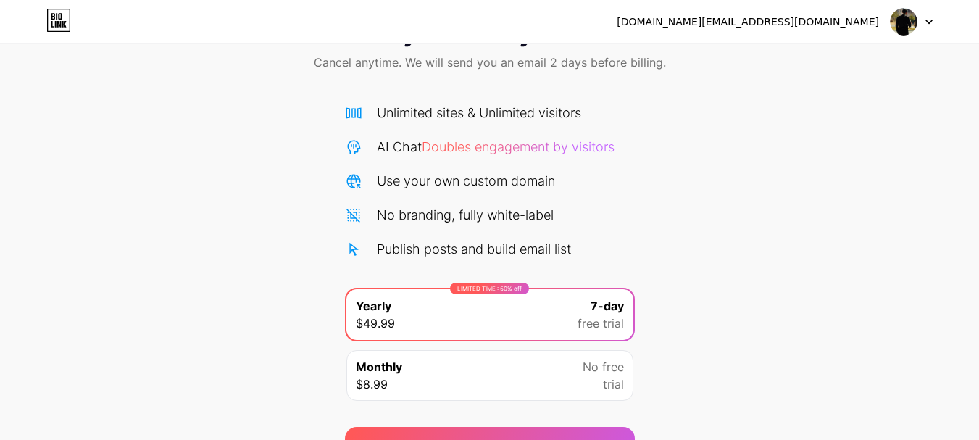
scroll to position [0, 0]
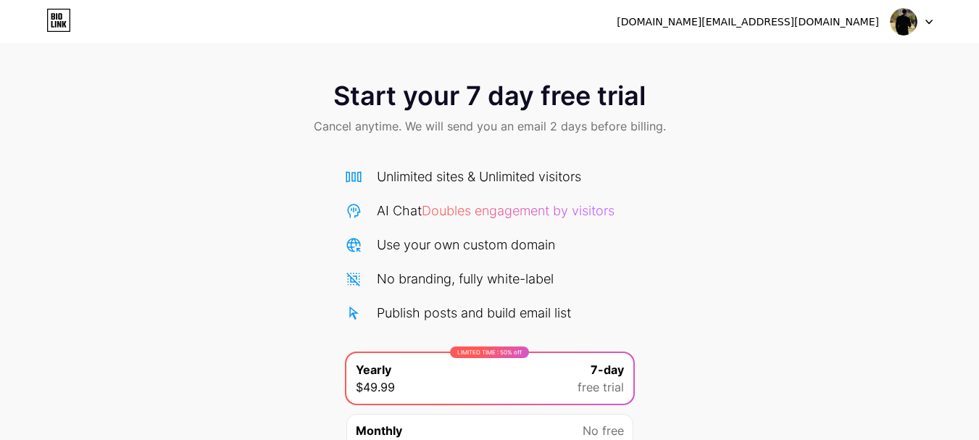
click at [891, 27] on img at bounding box center [904, 22] width 28 height 28
click at [898, 22] on img at bounding box center [904, 22] width 28 height 28
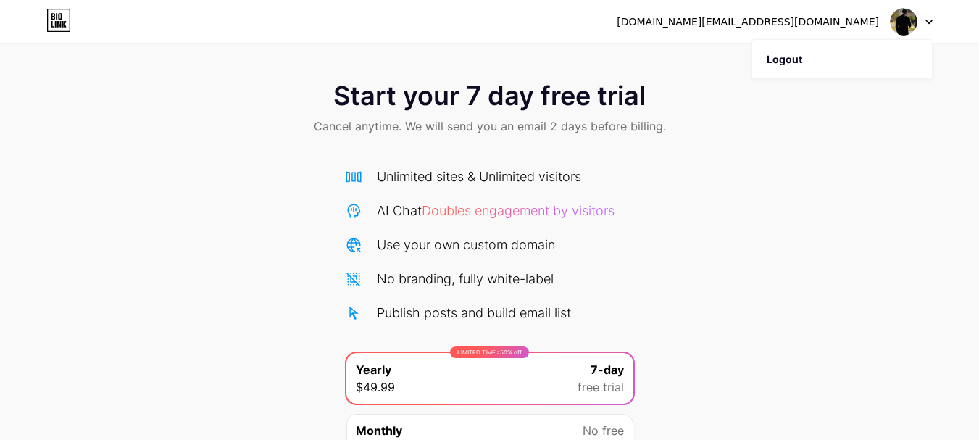
click at [780, 20] on div "[DOMAIN_NAME][EMAIL_ADDRESS][DOMAIN_NAME]" at bounding box center [748, 21] width 262 height 15
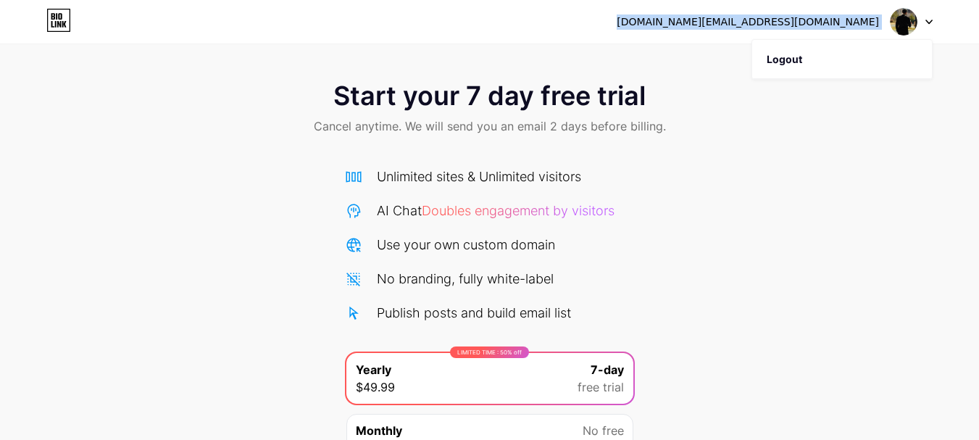
click at [780, 20] on div "[DOMAIN_NAME][EMAIL_ADDRESS][DOMAIN_NAME]" at bounding box center [748, 21] width 262 height 15
click at [58, 15] on icon at bounding box center [58, 20] width 25 height 23
